Goal: Navigation & Orientation: Find specific page/section

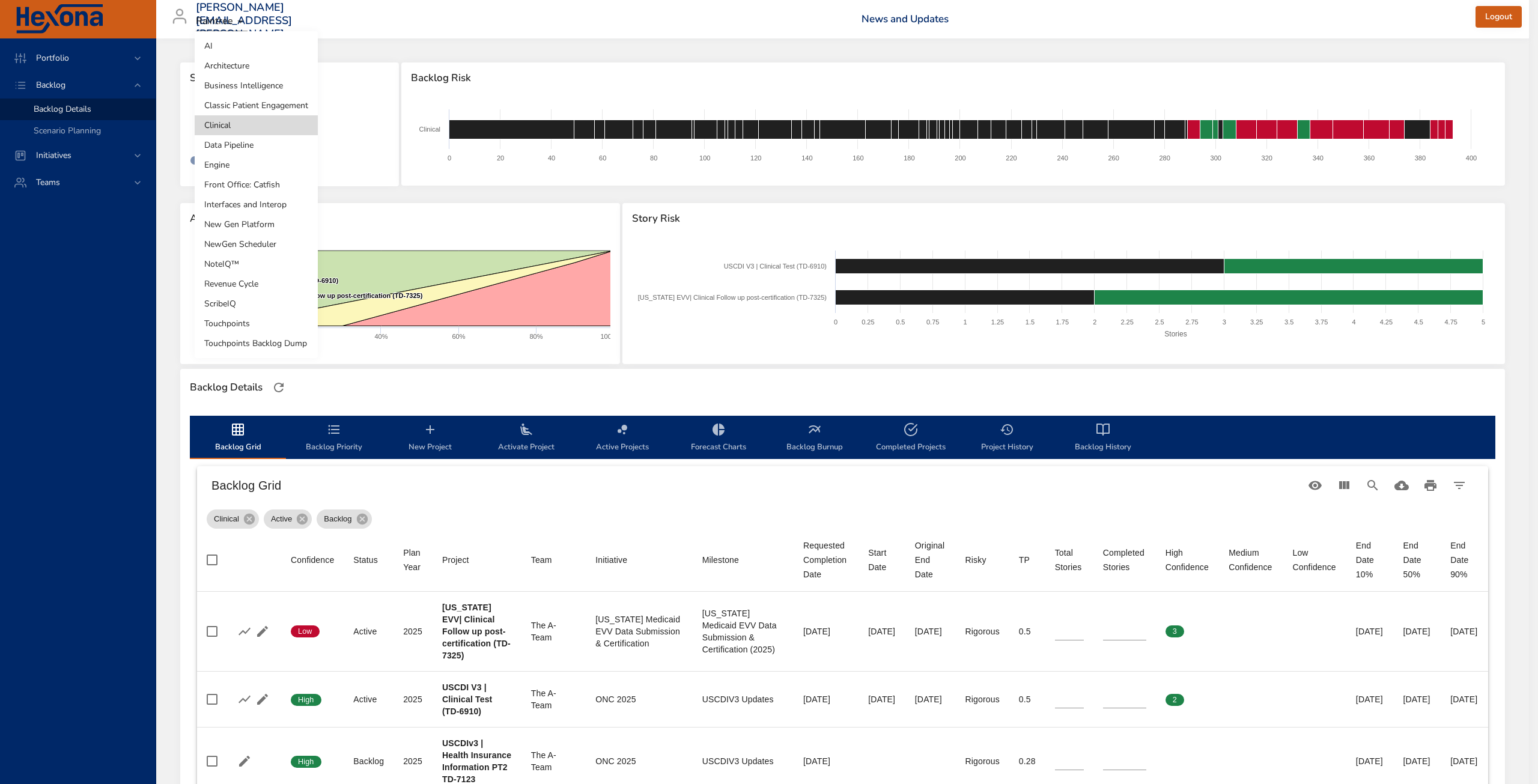
click at [235, 130] on body "Portfolio Backlog Backlog Details Scenario Planning Initiatives Teams [PERSON_N…" at bounding box center [769, 392] width 1538 height 784
click at [260, 188] on li "Front Office: Catfish" at bounding box center [256, 185] width 123 height 20
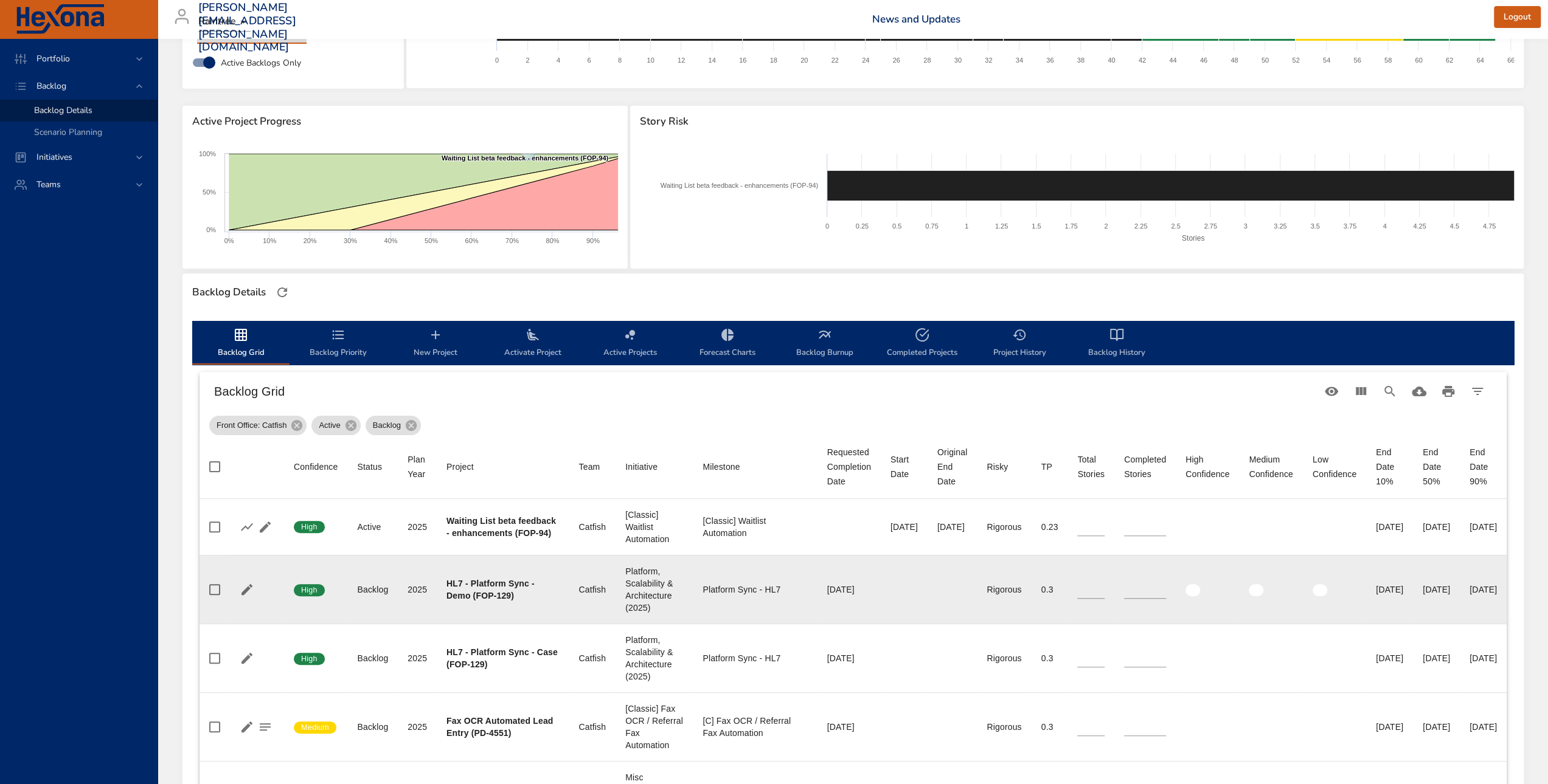
scroll to position [243, 0]
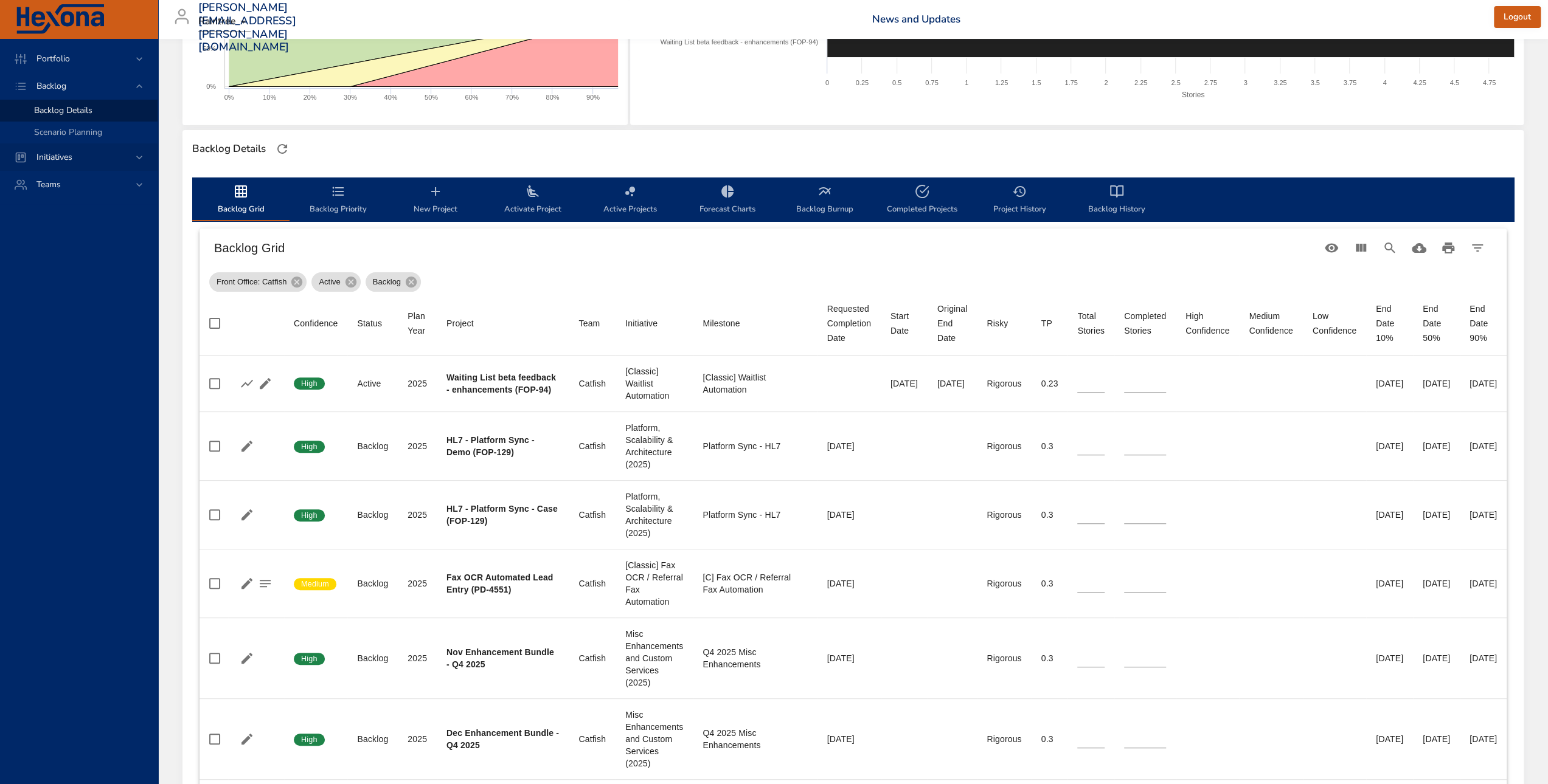
click at [102, 158] on div "Initiatives" at bounding box center [80, 157] width 107 height 13
click at [77, 138] on div "Dashboard" at bounding box center [91, 138] width 114 height 12
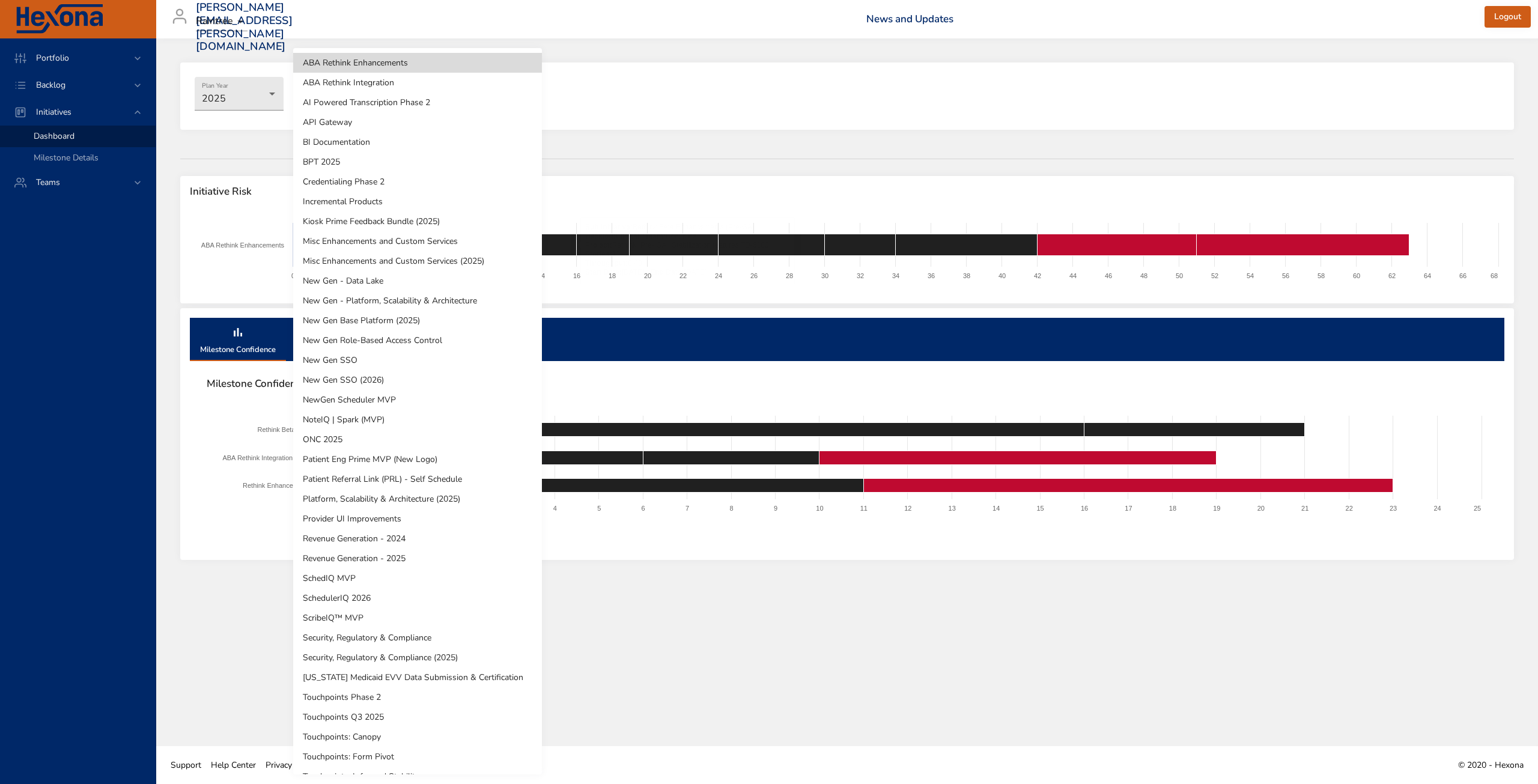
click at [333, 93] on body "Portfolio Backlog Initiatives Dashboard Milestone Details Teams [PERSON_NAME][E…" at bounding box center [769, 392] width 1538 height 784
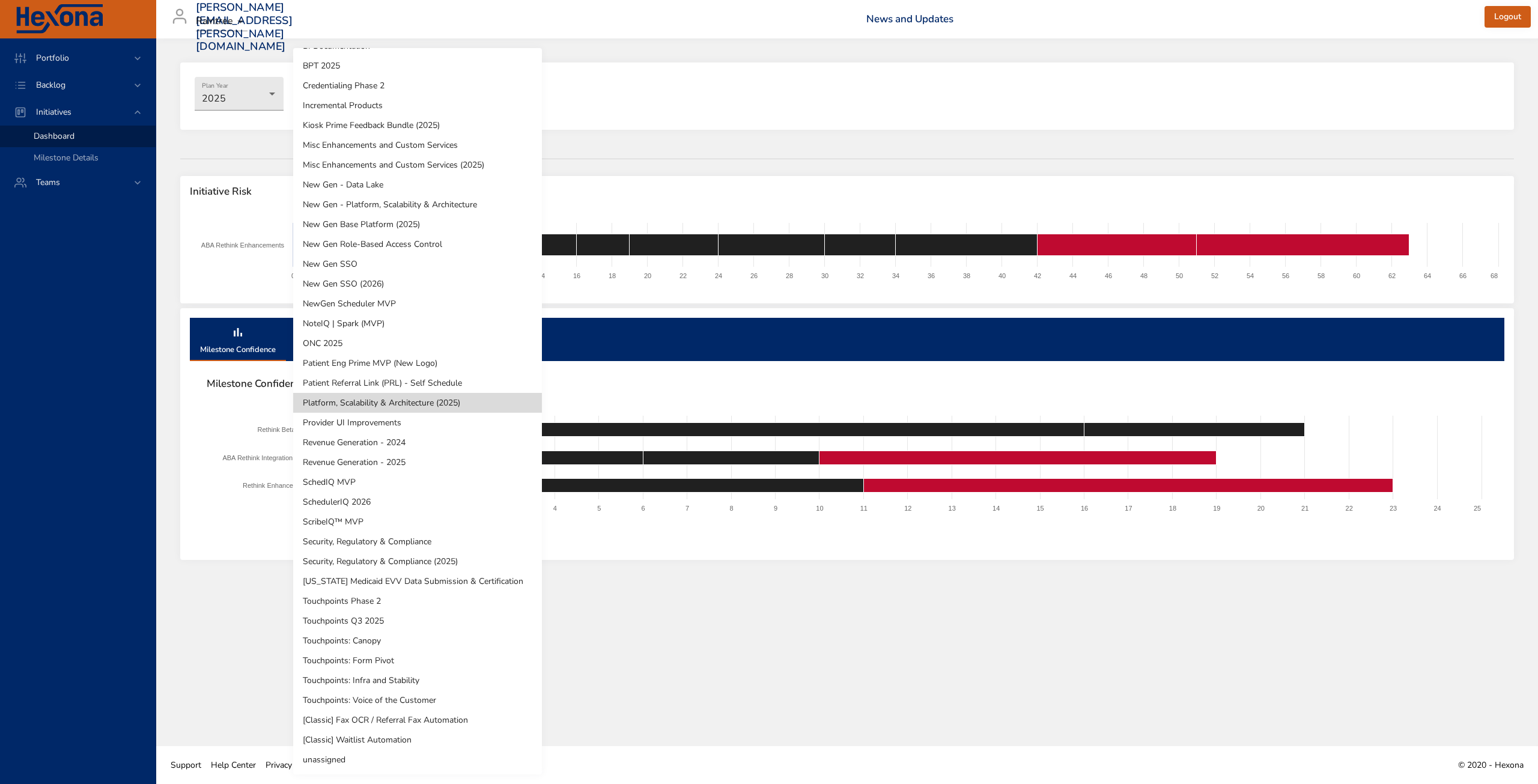
click at [251, 80] on div at bounding box center [769, 392] width 1538 height 784
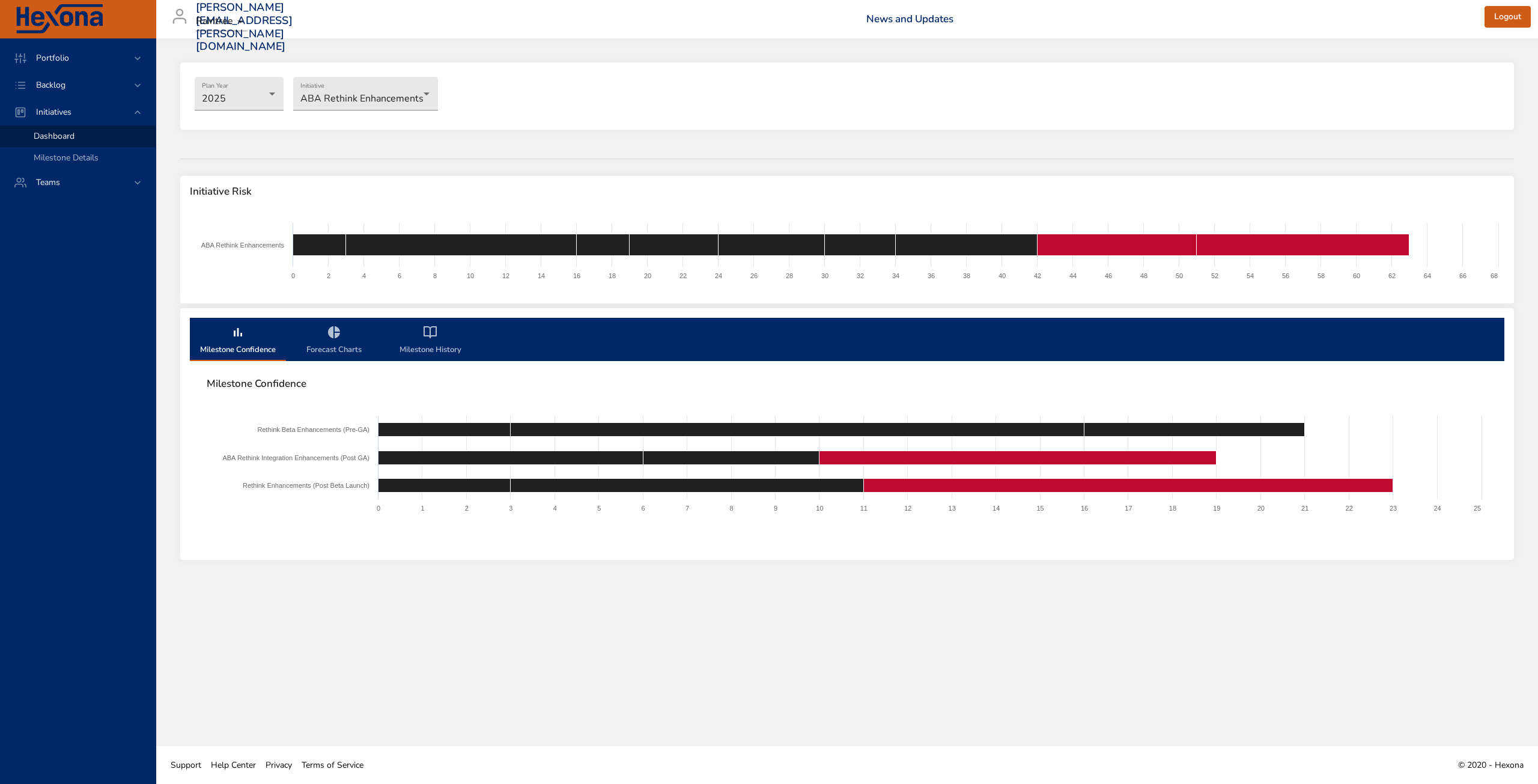
click at [245, 95] on div "ABA Rethink Enhancements ABA Rethink Integration AI Powered Transcription Phase…" at bounding box center [769, 392] width 1538 height 784
click at [242, 87] on body "Portfolio Backlog Initiatives Dashboard Milestone Details Teams [PERSON_NAME][E…" at bounding box center [769, 392] width 1538 height 784
click at [334, 133] on div at bounding box center [769, 392] width 1538 height 784
click at [353, 99] on body "Portfolio Backlog Initiatives Dashboard Milestone Details Teams [PERSON_NAME][E…" at bounding box center [769, 392] width 1538 height 784
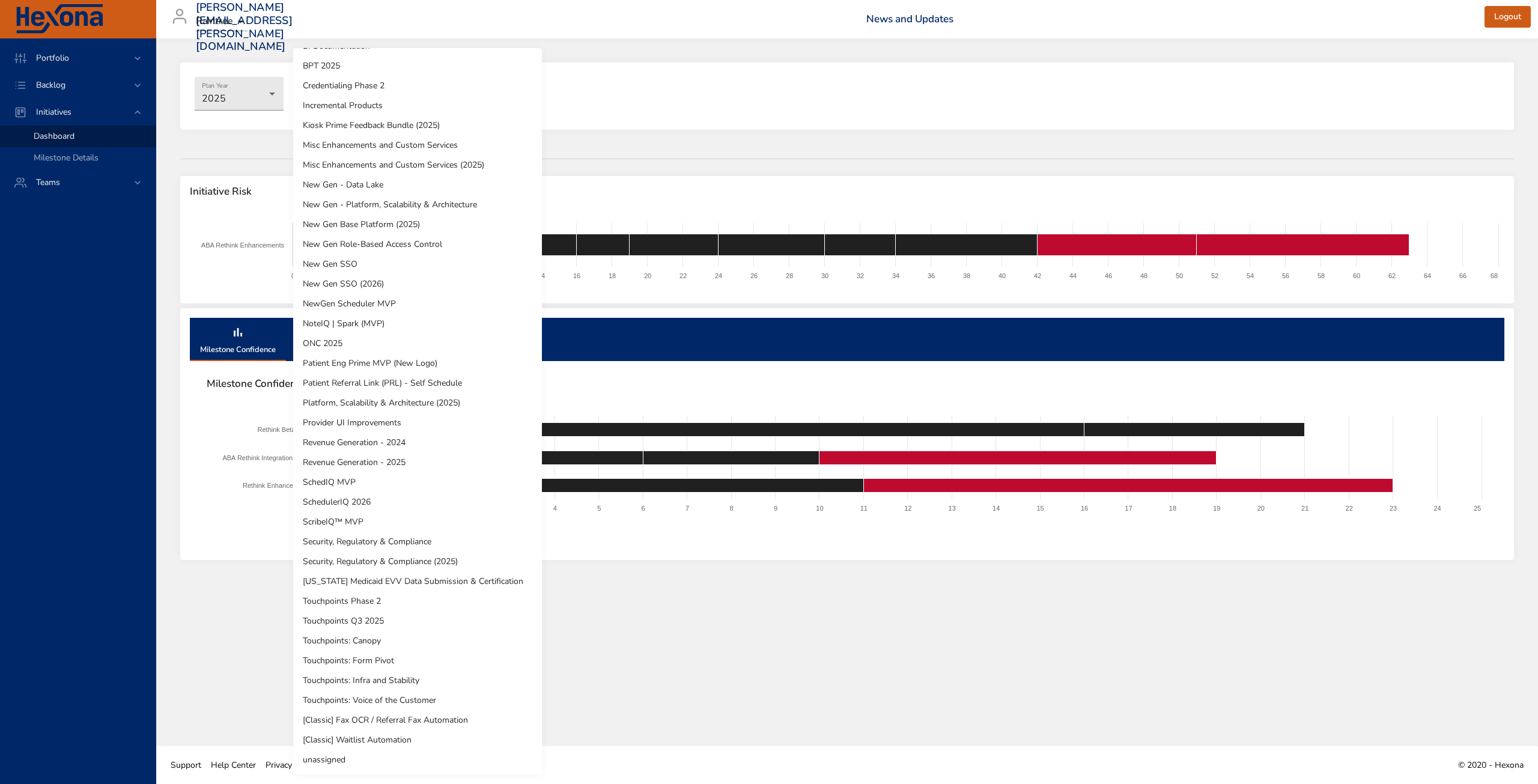
click at [617, 379] on div at bounding box center [769, 392] width 1538 height 784
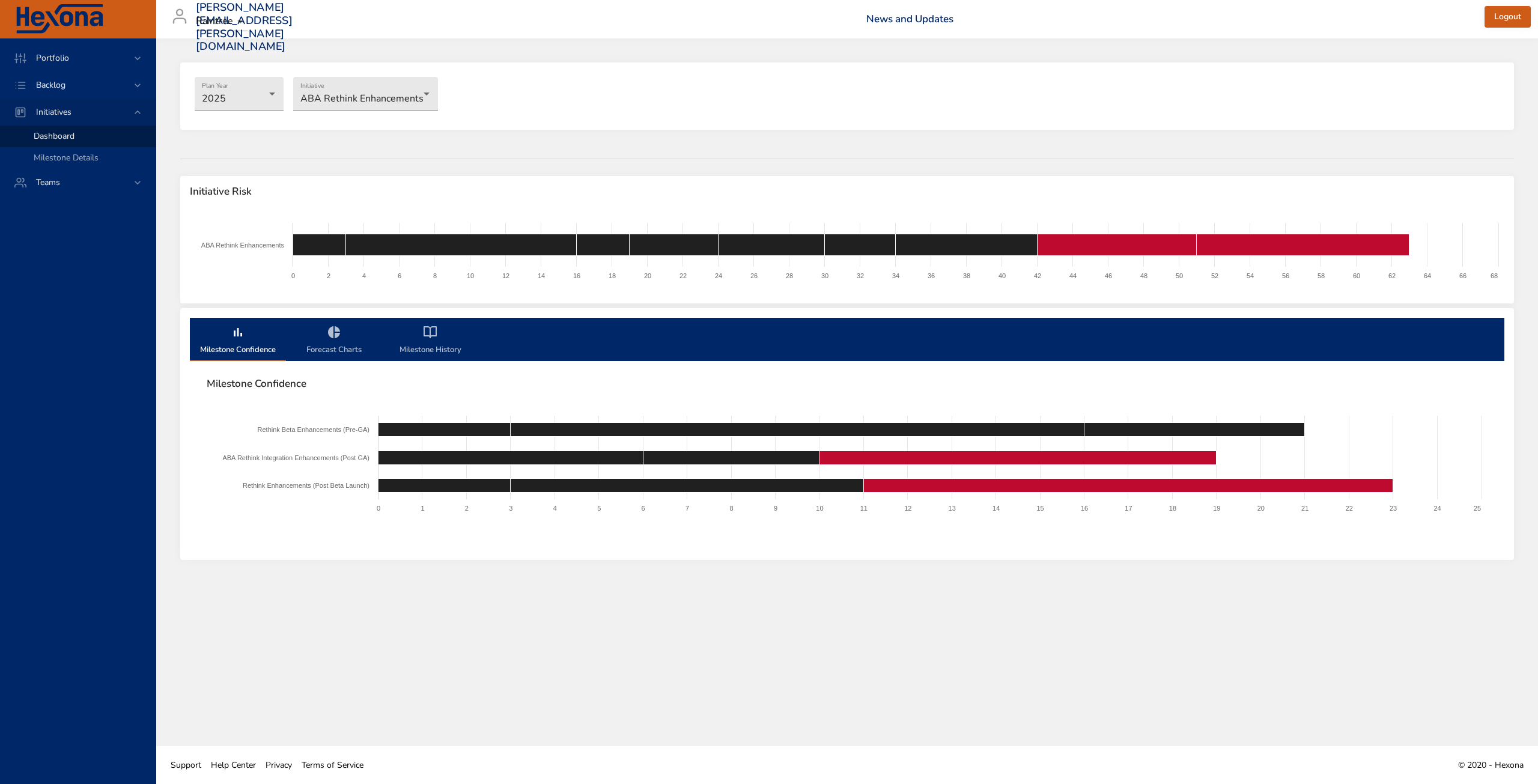
click at [73, 114] on span "Initiatives" at bounding box center [54, 111] width 55 height 11
click at [76, 95] on div "Backlog" at bounding box center [77, 85] width 155 height 27
click at [77, 107] on span "Backlog Details" at bounding box center [62, 109] width 57 height 11
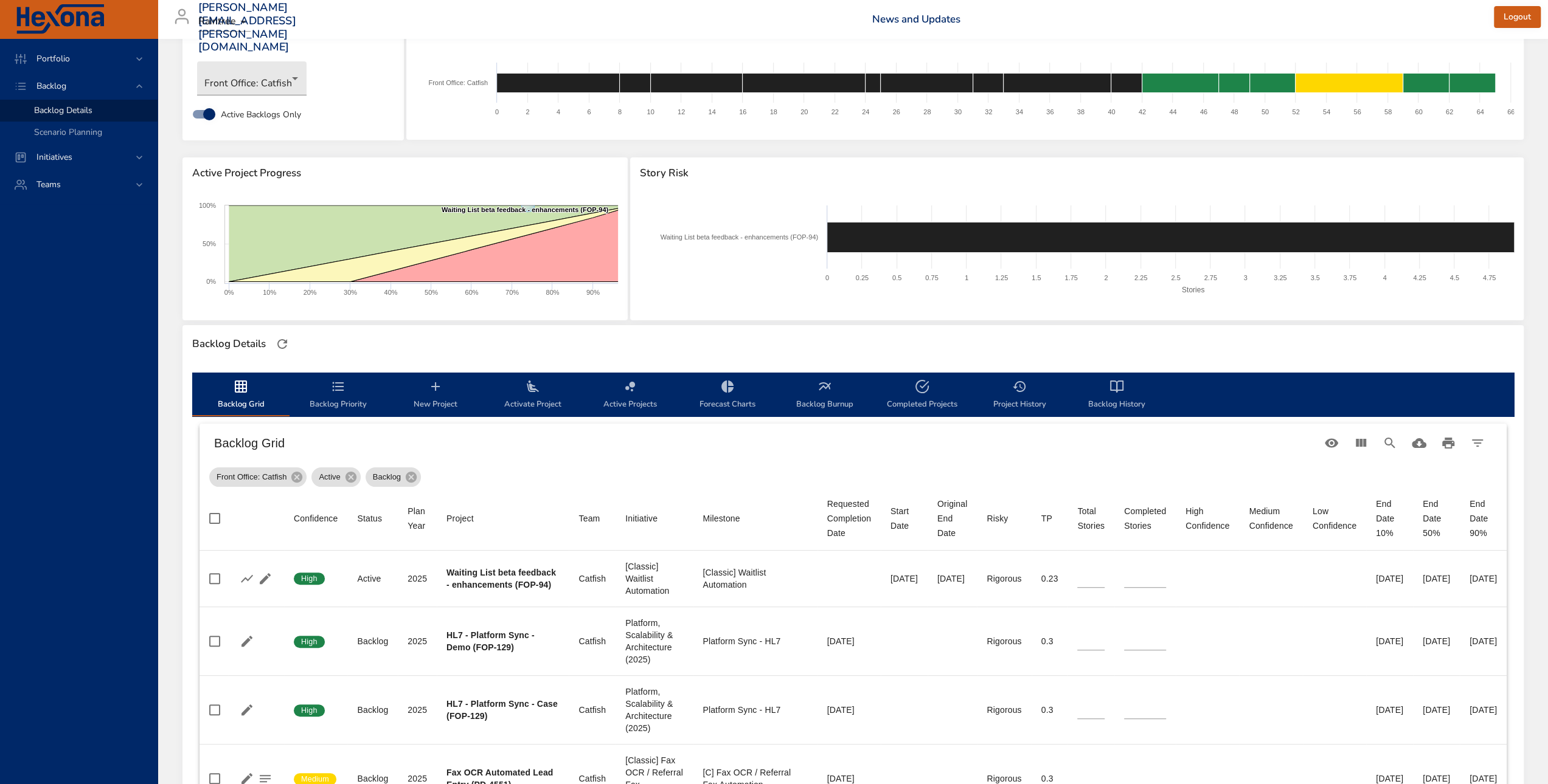
scroll to position [122, 0]
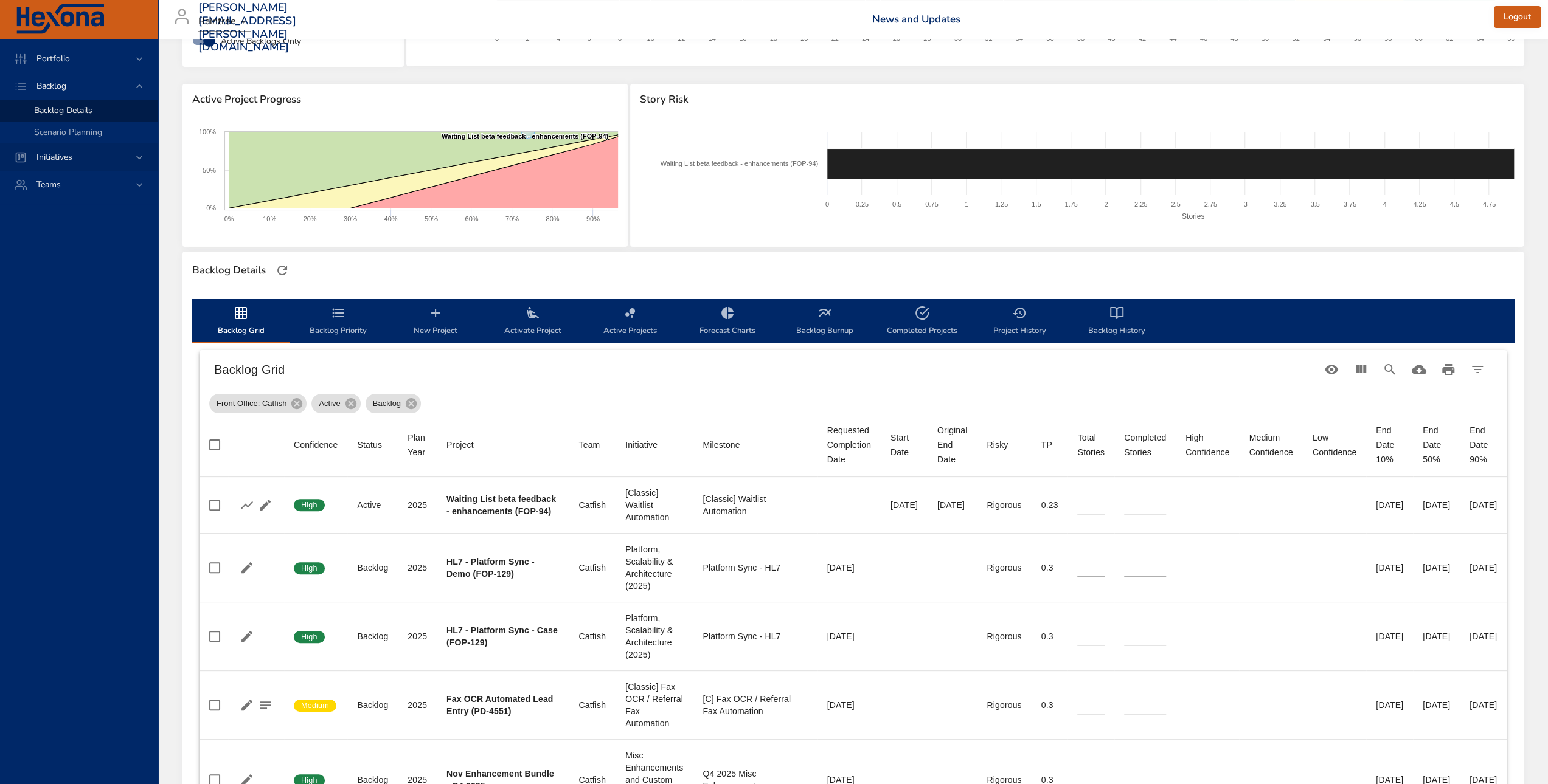
click at [91, 155] on div "Initiatives" at bounding box center [80, 157] width 107 height 13
click at [80, 162] on span "Milestone Details" at bounding box center [66, 159] width 66 height 11
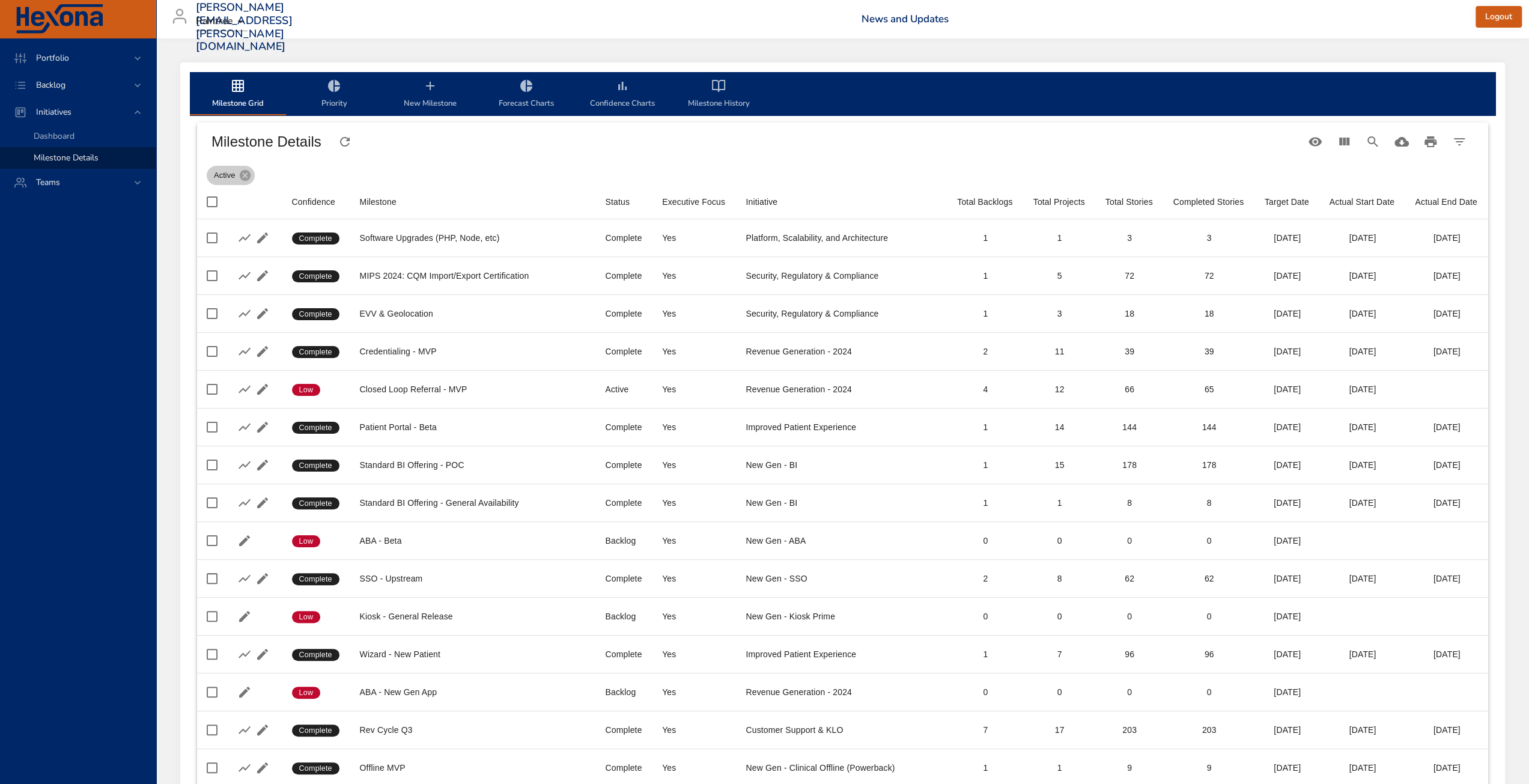
click at [221, 175] on span "Active" at bounding box center [224, 175] width 35 height 12
click at [1462, 147] on icon "Filter Table" at bounding box center [1460, 142] width 15 height 15
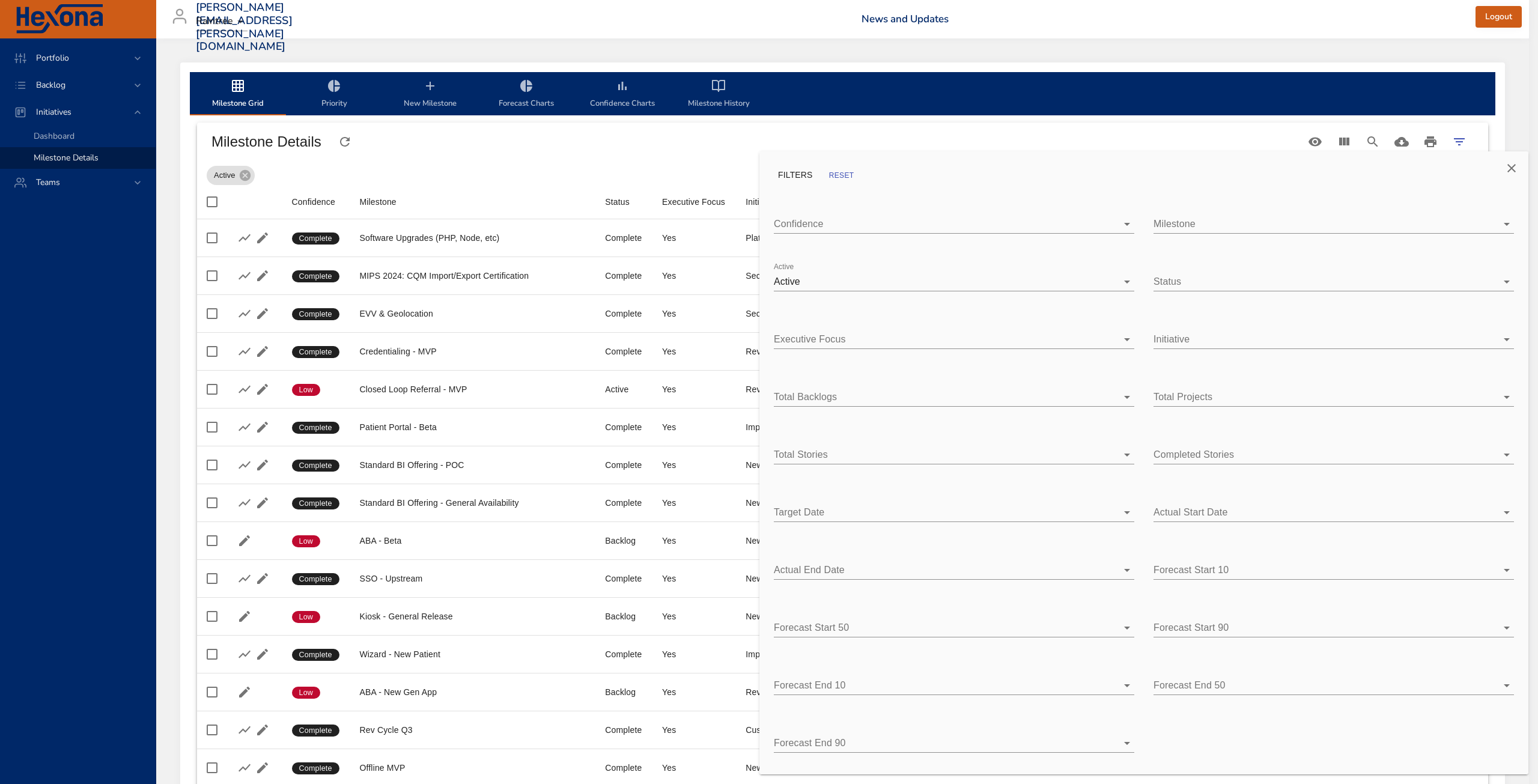
click at [987, 225] on body "Portfolio Backlog Initiatives Dashboard Milestone Details Teams [PERSON_NAME][E…" at bounding box center [769, 392] width 1538 height 784
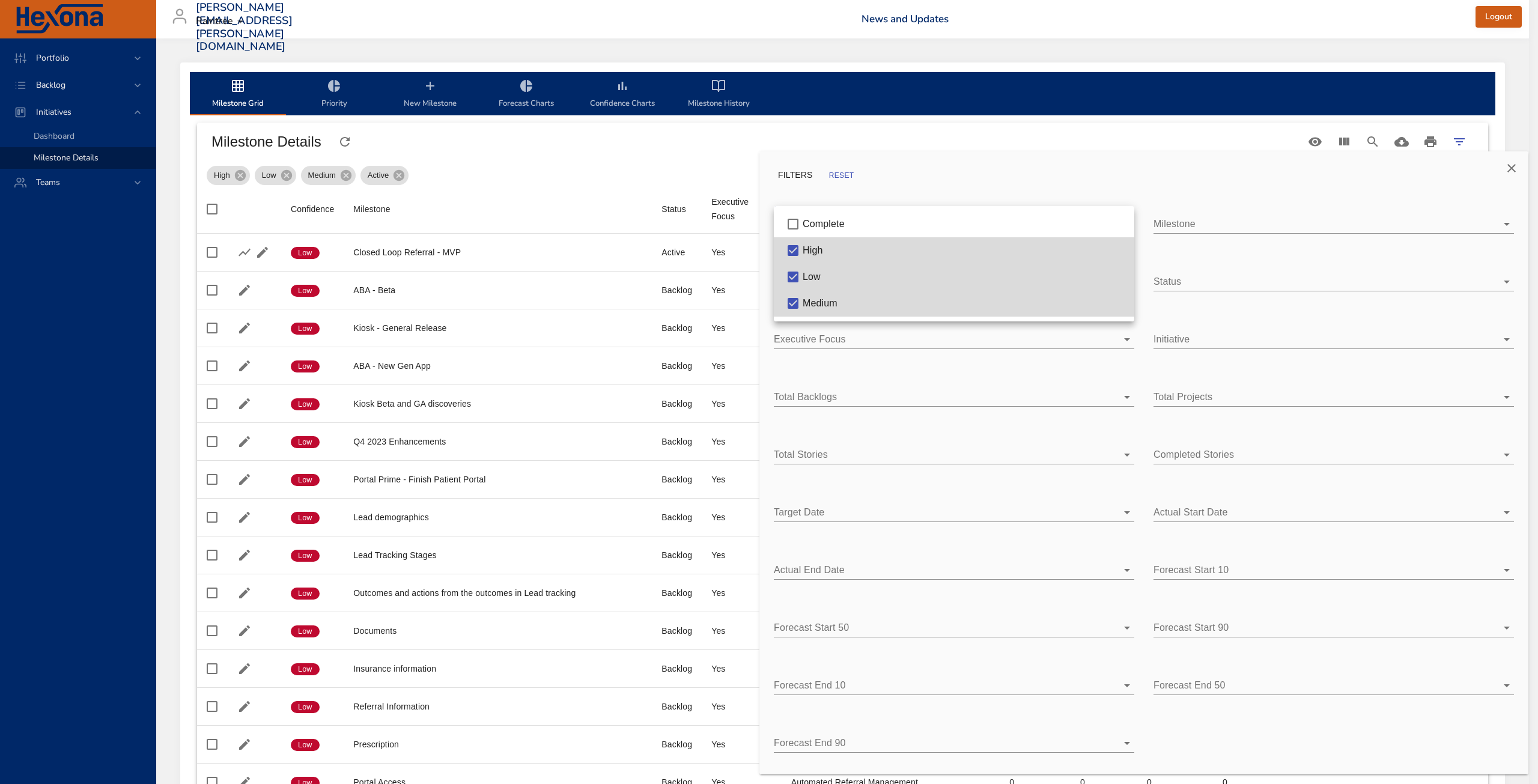
click at [654, 151] on div at bounding box center [769, 392] width 1538 height 784
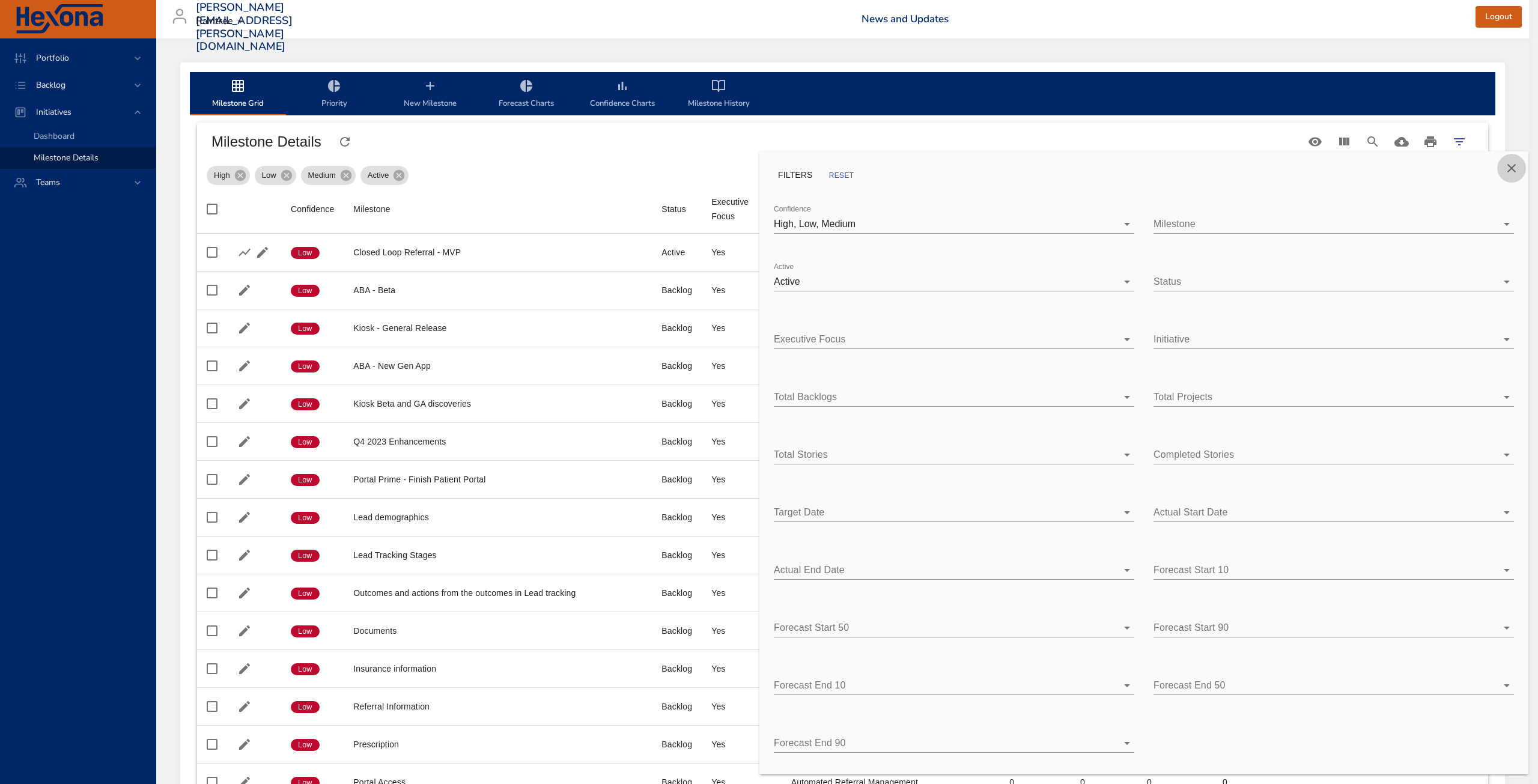
click at [1513, 167] on icon "Close" at bounding box center [1512, 168] width 15 height 15
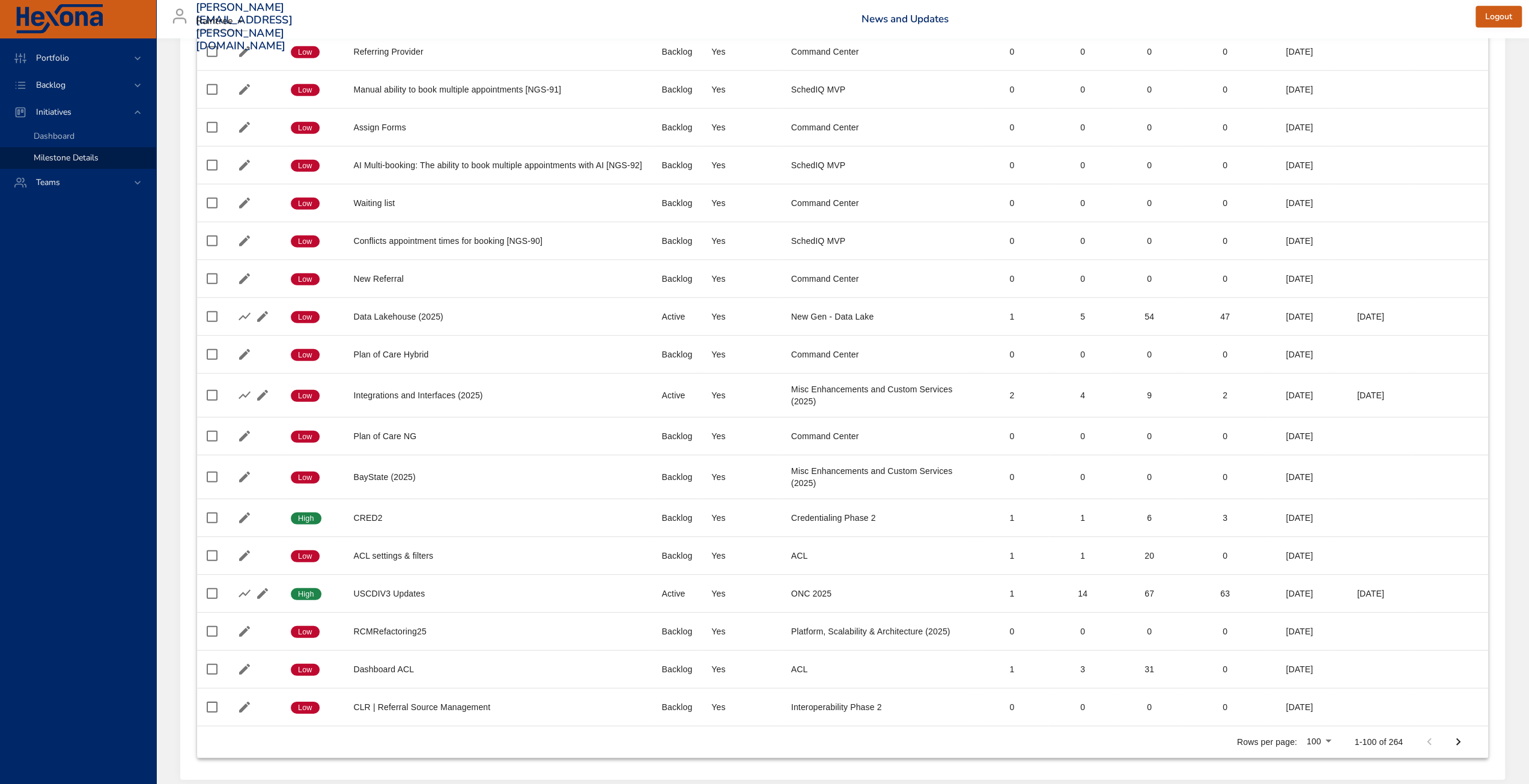
scroll to position [3354, 0]
